Goal: Book appointment/travel/reservation

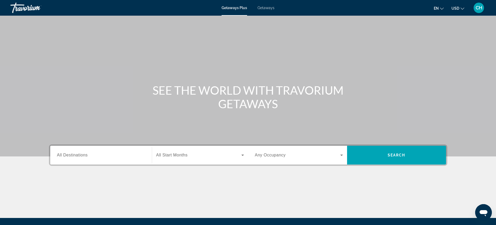
click at [270, 8] on span "Getaways" at bounding box center [265, 8] width 17 height 4
click at [89, 156] on input "Destination All Destinations" at bounding box center [101, 155] width 88 height 6
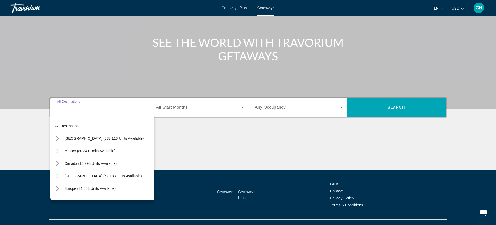
scroll to position [57, 0]
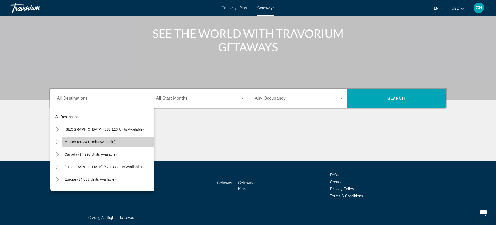
click at [112, 141] on span "Mexico (80,341 units available)" at bounding box center [90, 142] width 51 height 4
type input "**********"
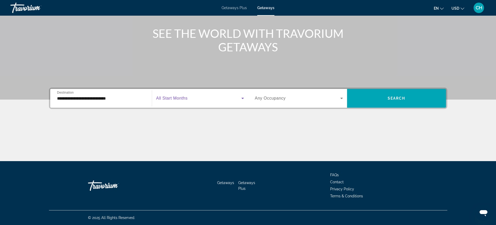
click at [241, 97] on icon "Search widget" at bounding box center [242, 98] width 6 height 6
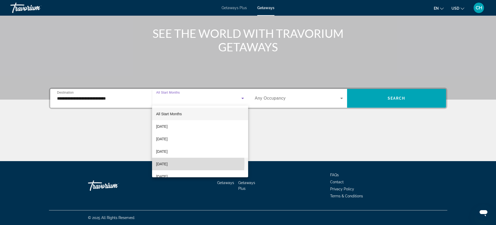
click at [168, 163] on span "[DATE]" at bounding box center [161, 164] width 11 height 6
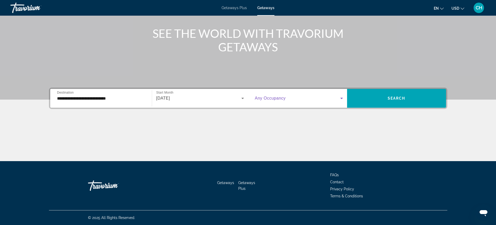
click at [342, 97] on icon "Search widget" at bounding box center [341, 98] width 6 height 6
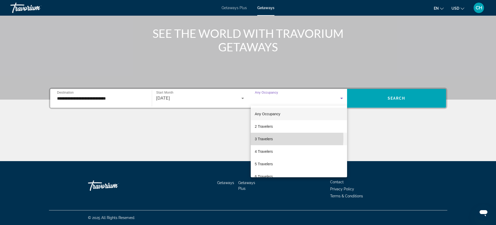
click at [268, 138] on span "3 Travelers" at bounding box center [264, 139] width 18 height 6
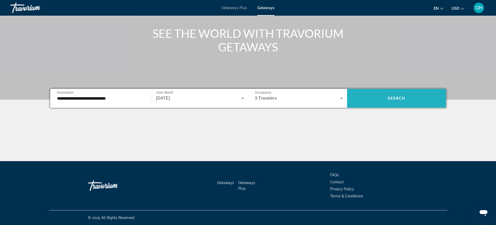
click at [388, 96] on span "Search" at bounding box center [397, 98] width 18 height 4
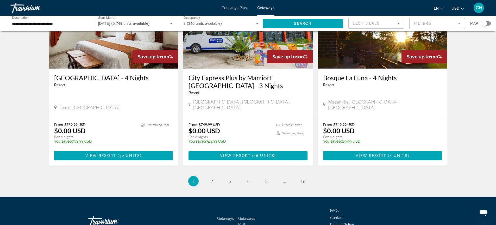
scroll to position [641, 0]
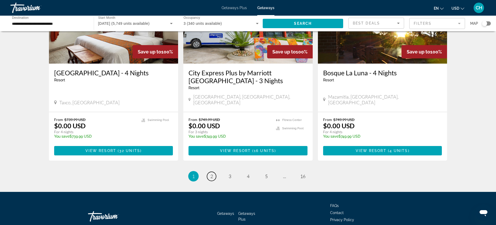
click at [213, 172] on link "page 2" at bounding box center [211, 176] width 9 height 9
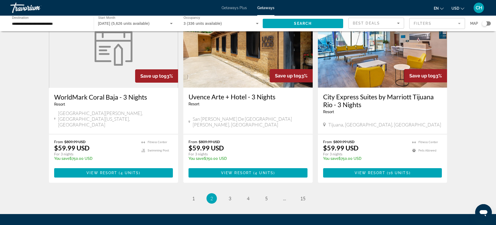
scroll to position [625, 0]
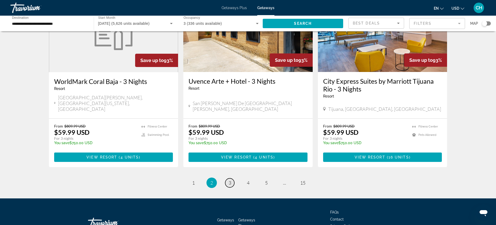
click at [231, 180] on span "3" at bounding box center [230, 183] width 3 height 6
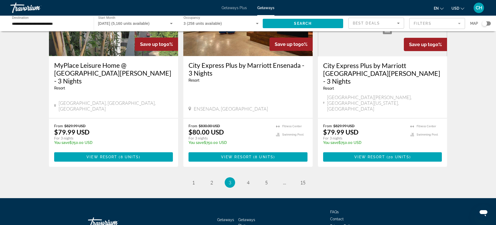
scroll to position [641, 0]
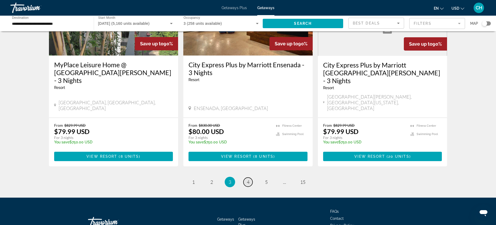
click at [246, 177] on link "page 4" at bounding box center [247, 181] width 9 height 9
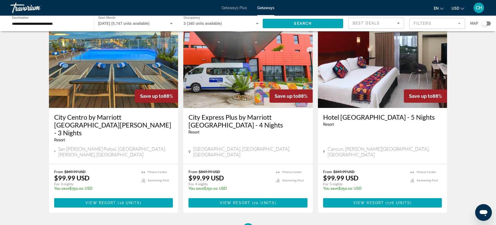
scroll to position [625, 0]
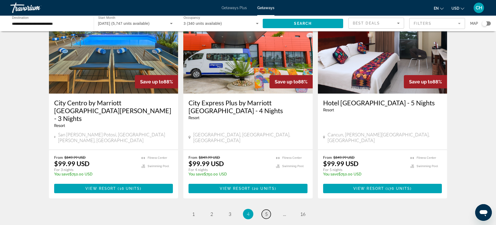
click at [263, 209] on link "page 5" at bounding box center [266, 213] width 9 height 9
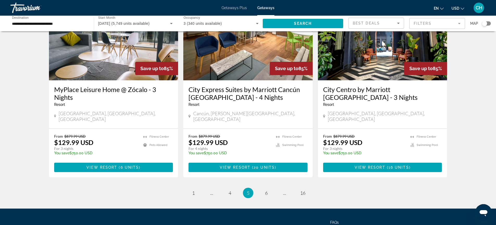
scroll to position [625, 0]
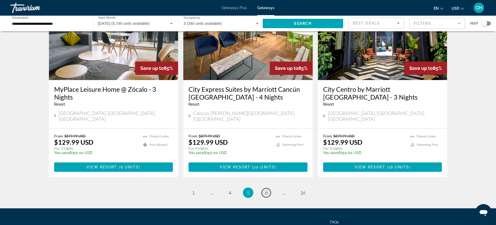
click at [265, 190] on span "6" at bounding box center [266, 193] width 3 height 6
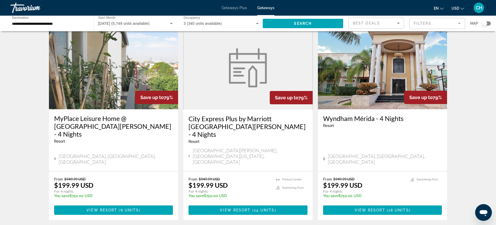
scroll to position [599, 0]
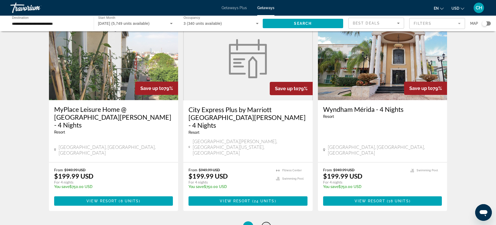
click at [265, 223] on span "7" at bounding box center [266, 226] width 3 height 6
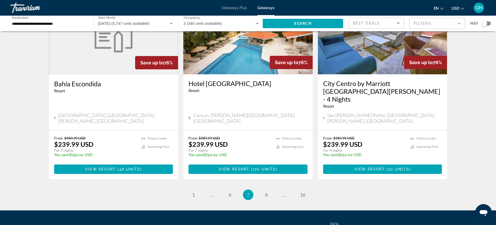
scroll to position [625, 0]
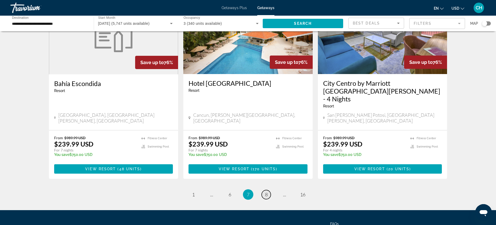
click at [265, 191] on span "8" at bounding box center [266, 194] width 3 height 6
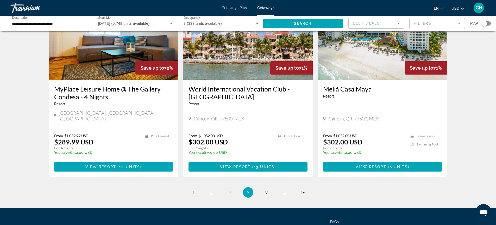
scroll to position [625, 0]
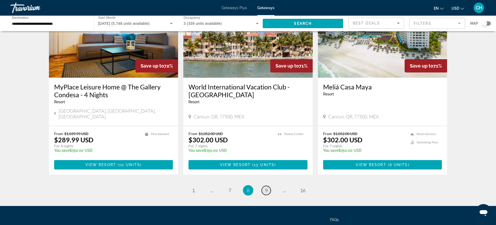
click at [266, 187] on span "9" at bounding box center [266, 190] width 3 height 6
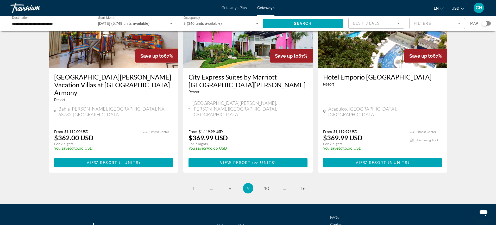
scroll to position [649, 0]
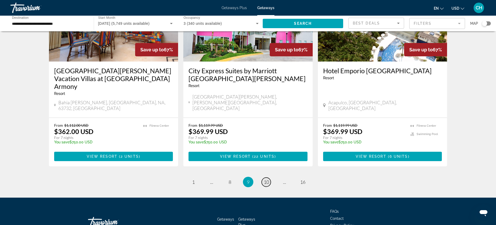
click at [267, 179] on span "10" at bounding box center [266, 182] width 5 height 6
